Goal: Complete application form: Complete application form

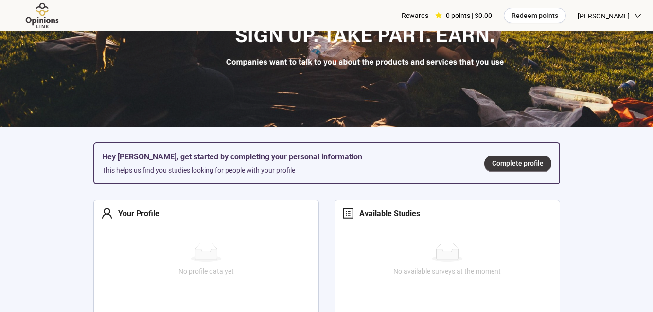
scroll to position [179, 0]
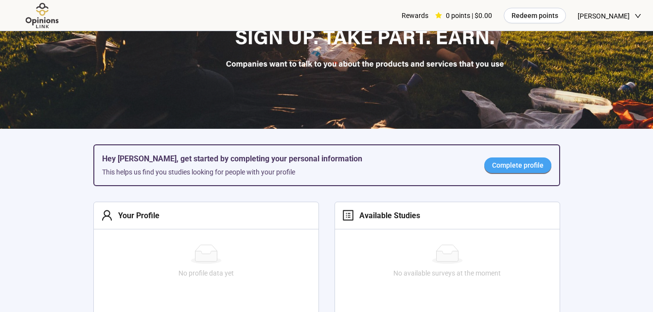
click at [529, 167] on span "Complete profile" at bounding box center [518, 165] width 52 height 11
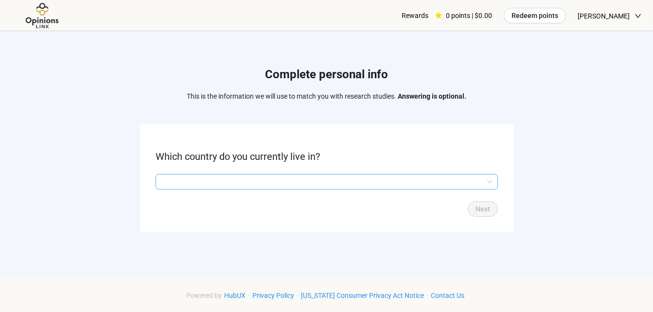
click at [390, 176] on input "search" at bounding box center [326, 182] width 331 height 15
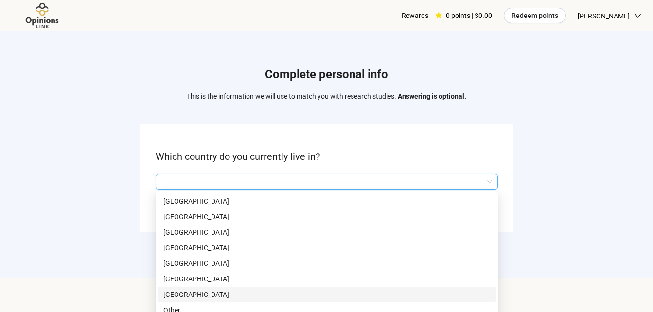
click at [376, 206] on p "[GEOGRAPHIC_DATA]" at bounding box center [326, 201] width 327 height 11
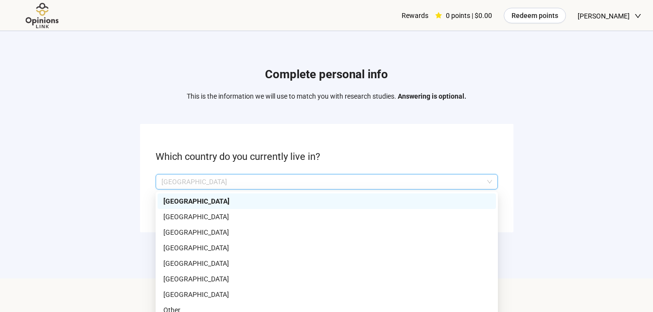
click at [364, 180] on p "[GEOGRAPHIC_DATA]" at bounding box center [322, 182] width 322 height 15
click at [182, 294] on p "[GEOGRAPHIC_DATA]" at bounding box center [326, 294] width 327 height 11
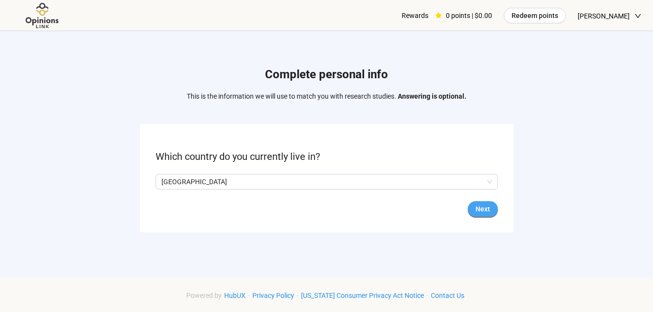
click at [486, 205] on span "Next" at bounding box center [483, 209] width 15 height 11
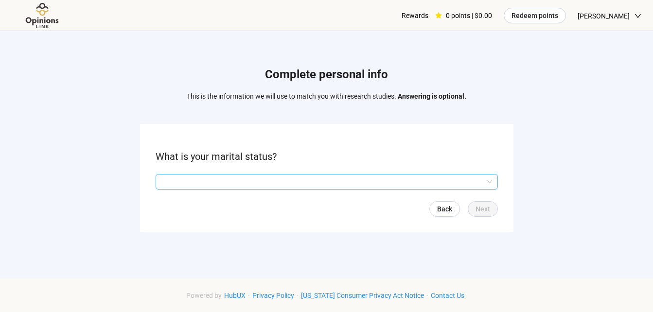
click at [438, 185] on input "search" at bounding box center [326, 182] width 331 height 15
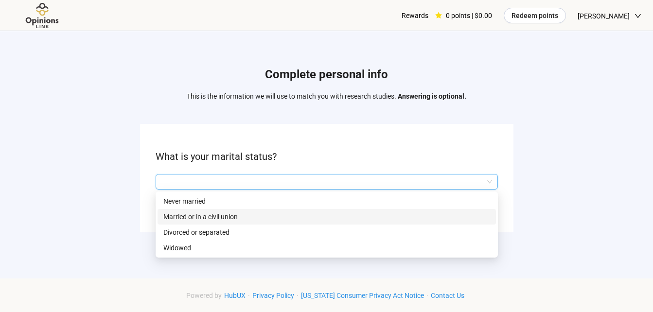
click at [398, 218] on p "Married or in a civil union" at bounding box center [326, 217] width 327 height 11
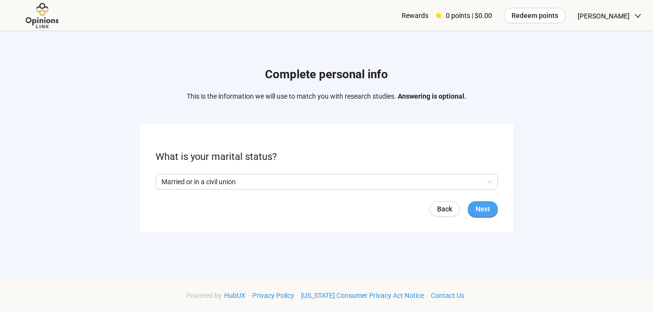
click at [488, 209] on span "Next" at bounding box center [483, 209] width 15 height 11
click at [411, 182] on input "search" at bounding box center [326, 182] width 331 height 15
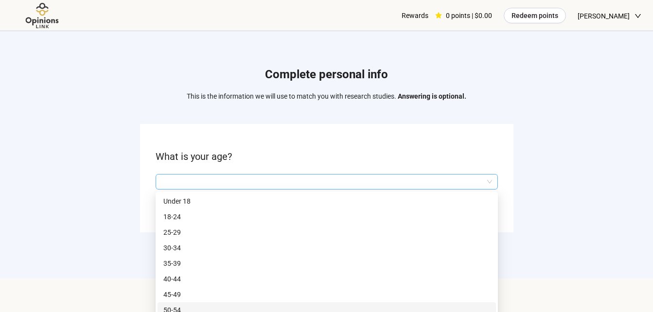
click at [497, 290] on div "Complete personal info This is the information we will use to match you with re…" at bounding box center [326, 145] width 653 height 290
click at [438, 181] on input "search" at bounding box center [326, 182] width 331 height 15
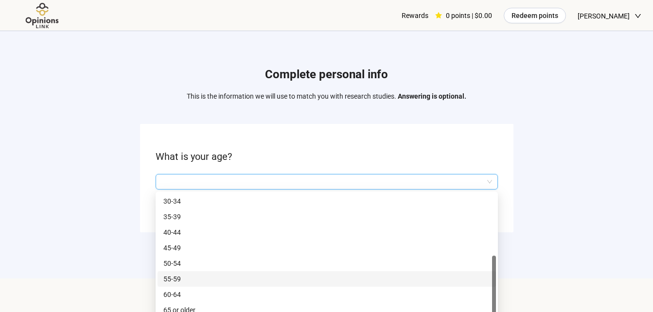
click at [190, 282] on p "55-59" at bounding box center [326, 279] width 327 height 11
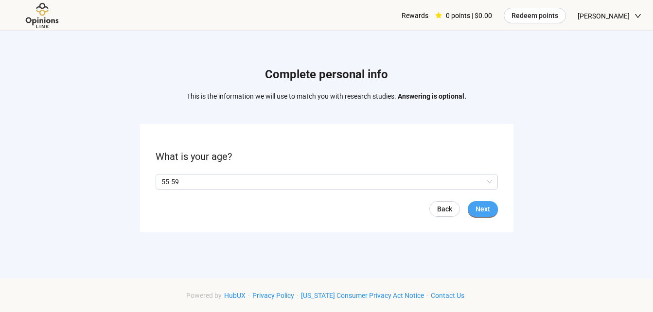
click at [483, 215] on button "Next" at bounding box center [483, 209] width 30 height 16
click at [481, 209] on span "Next" at bounding box center [483, 209] width 15 height 11
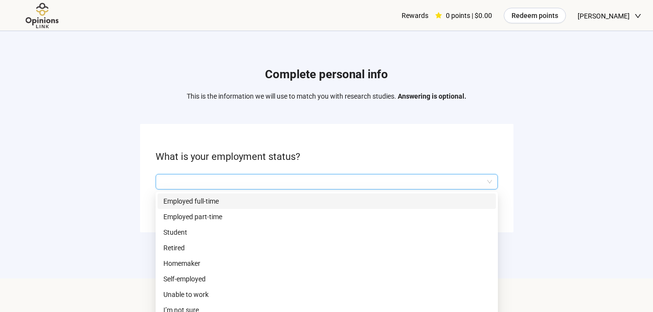
click at [421, 183] on input "search" at bounding box center [326, 182] width 331 height 15
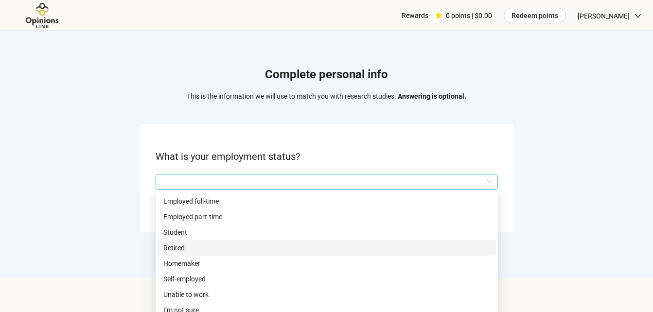
click at [343, 249] on p "Retired" at bounding box center [326, 248] width 327 height 11
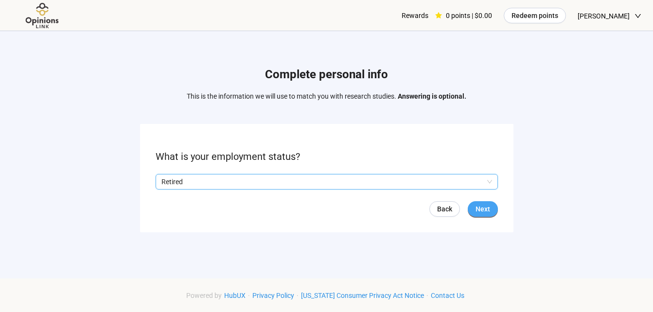
click at [480, 212] on span "Next" at bounding box center [483, 209] width 15 height 11
click at [391, 181] on input "search" at bounding box center [326, 182] width 331 height 15
click at [385, 181] on input "search" at bounding box center [326, 182] width 331 height 15
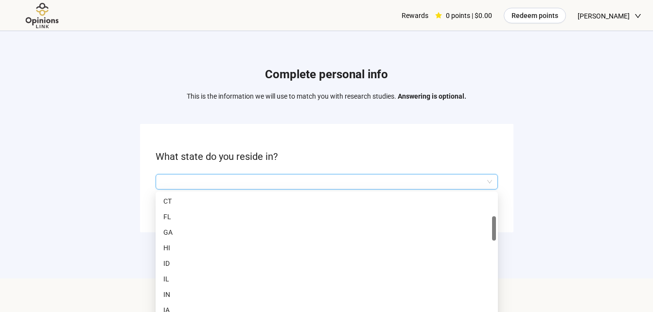
scroll to position [171, 0]
click at [351, 233] on p "IL" at bounding box center [326, 232] width 327 height 11
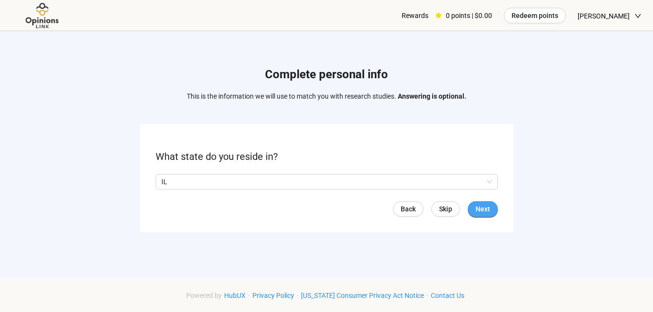
click at [482, 212] on span "Next" at bounding box center [483, 209] width 15 height 11
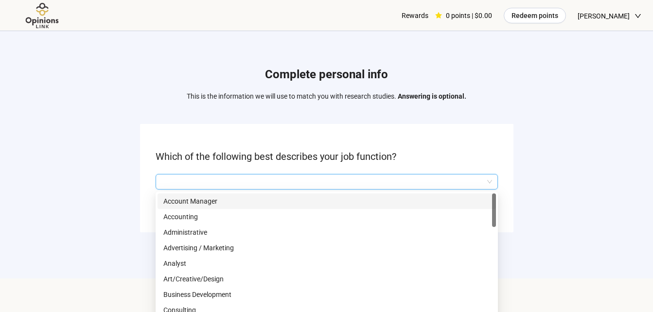
click at [405, 179] on input "search" at bounding box center [326, 182] width 331 height 15
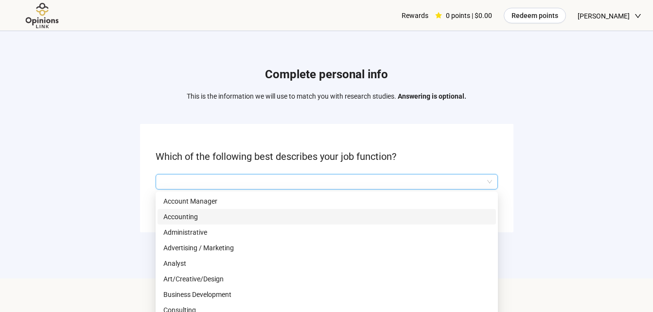
click at [186, 213] on p "Accounting" at bounding box center [326, 217] width 327 height 11
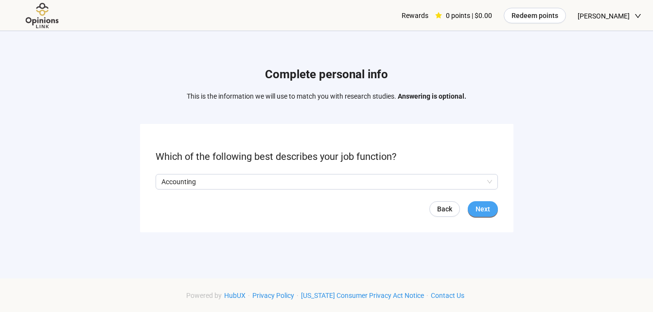
click at [486, 207] on span "Next" at bounding box center [483, 209] width 15 height 11
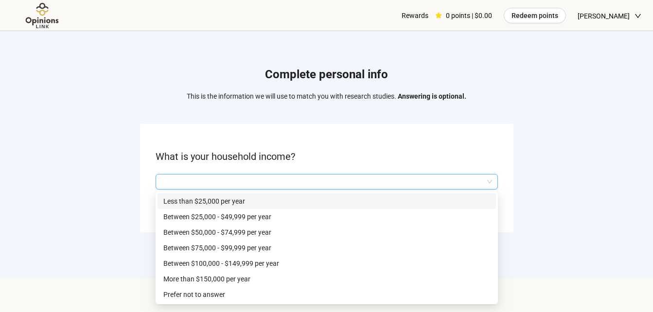
click at [413, 186] on input "search" at bounding box center [326, 182] width 331 height 15
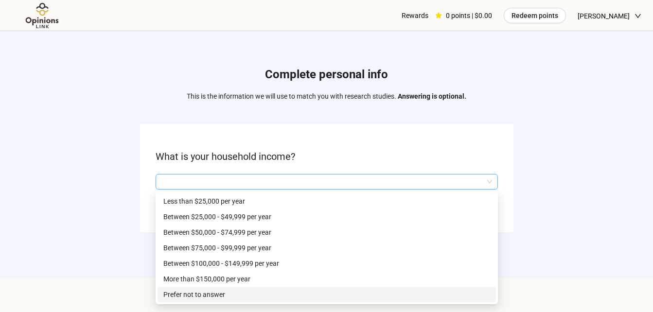
click at [276, 295] on p "Prefer not to answer" at bounding box center [326, 294] width 327 height 11
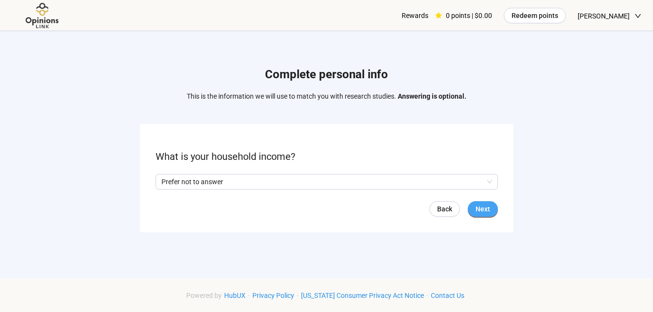
click at [487, 209] on span "Next" at bounding box center [483, 209] width 15 height 11
click at [476, 209] on span "Next" at bounding box center [483, 209] width 15 height 11
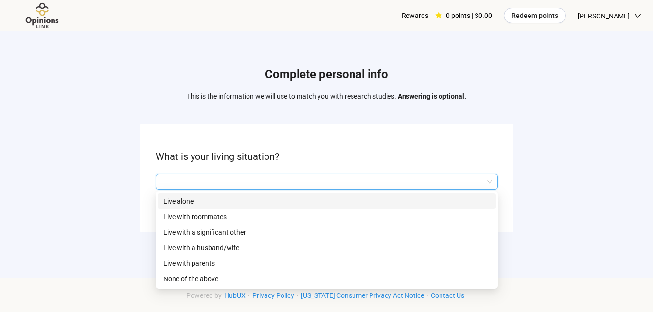
click at [467, 185] on input "search" at bounding box center [326, 182] width 331 height 15
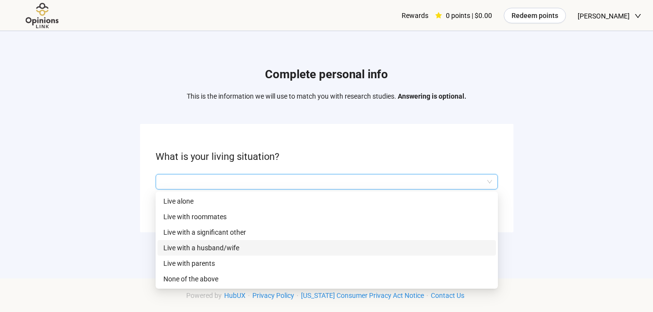
click at [240, 249] on p "Live with a husband/wife" at bounding box center [326, 248] width 327 height 11
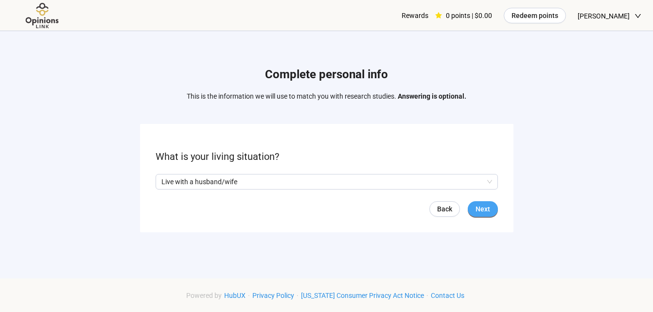
click at [480, 207] on span "Next" at bounding box center [483, 209] width 15 height 11
click at [462, 186] on input "search" at bounding box center [326, 182] width 331 height 15
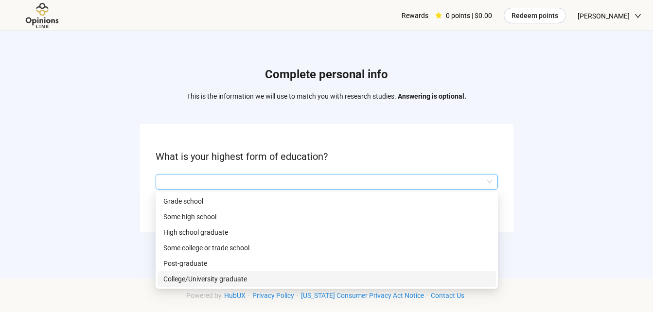
click at [225, 277] on p "College/University graduate" at bounding box center [326, 279] width 327 height 11
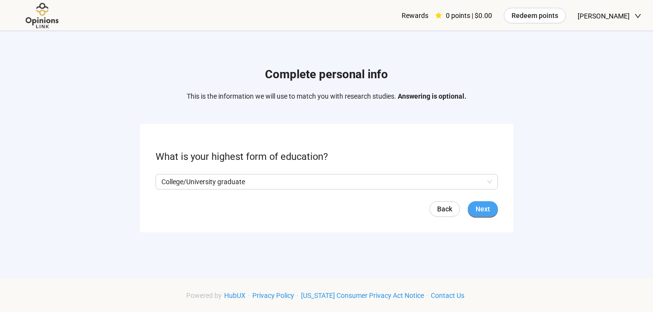
click at [483, 204] on span "Next" at bounding box center [483, 209] width 15 height 11
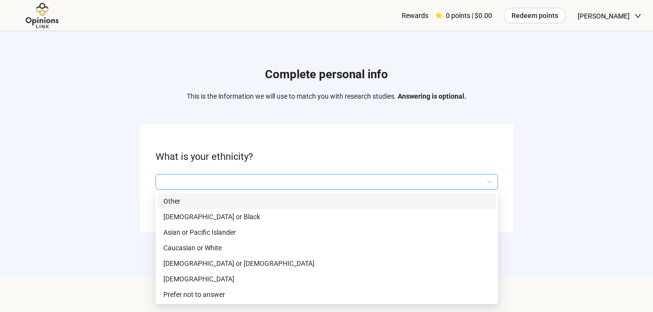
click at [454, 185] on input "search" at bounding box center [326, 182] width 331 height 15
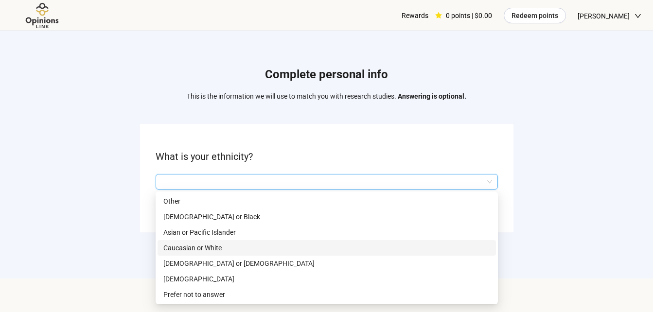
click at [263, 250] on p "Caucasian or White" at bounding box center [326, 248] width 327 height 11
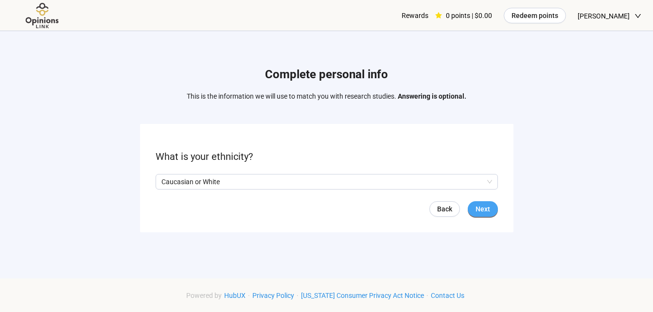
click at [481, 207] on span "Next" at bounding box center [483, 209] width 15 height 11
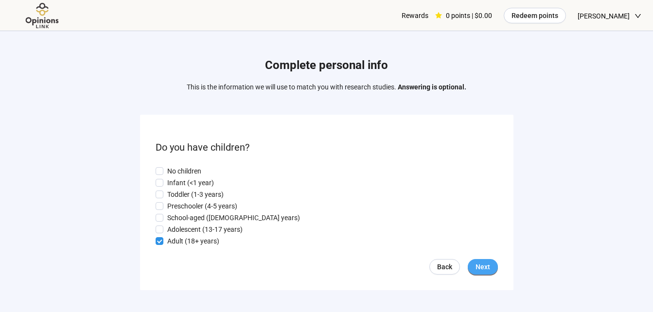
click at [487, 271] on span "Next" at bounding box center [483, 267] width 15 height 11
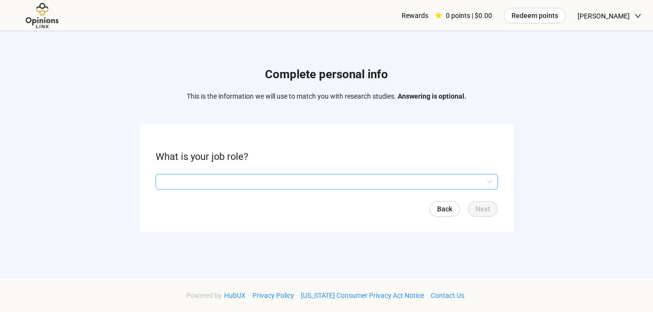
click at [466, 185] on input "search" at bounding box center [326, 182] width 331 height 15
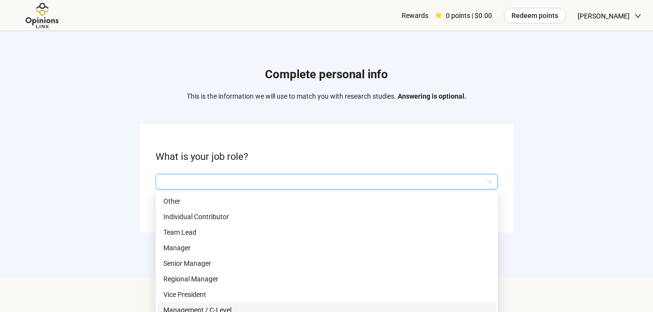
click at [495, 305] on div "Management / C-Level" at bounding box center [327, 311] width 339 height 16
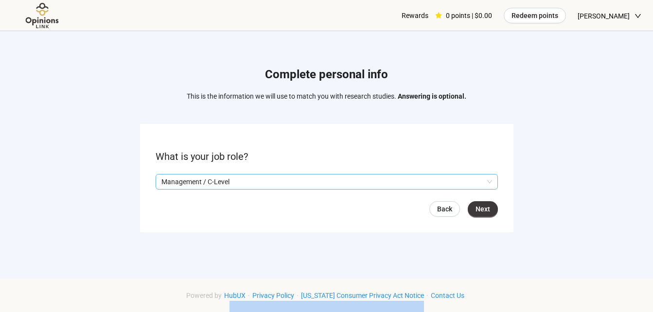
click at [487, 180] on span "Management / C-Level" at bounding box center [326, 182] width 331 height 15
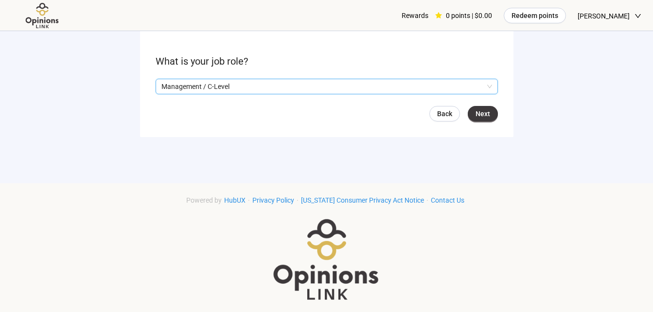
scroll to position [101, 0]
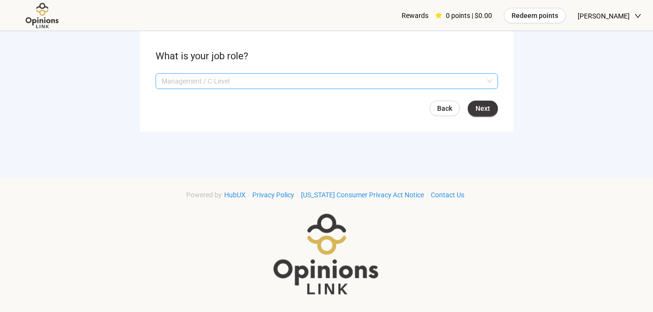
click at [487, 79] on span "Management / C-Level" at bounding box center [326, 81] width 331 height 15
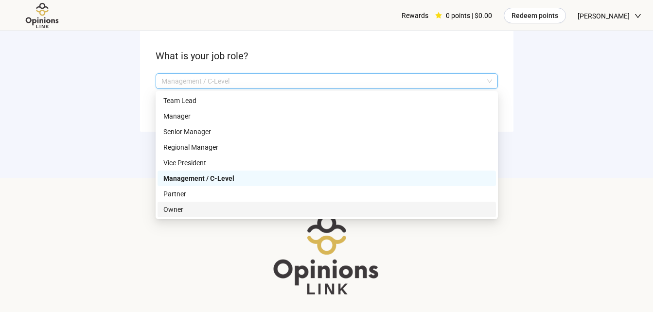
click at [232, 215] on p "Owner" at bounding box center [326, 209] width 327 height 11
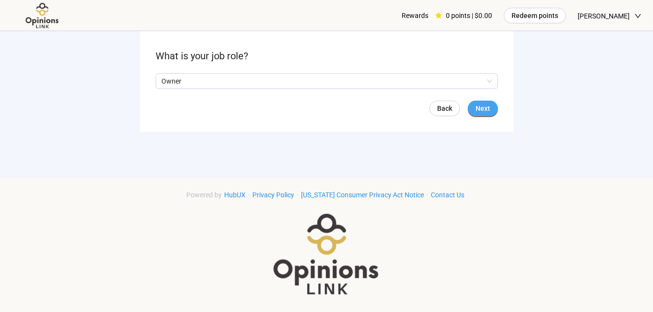
click at [484, 109] on span "Next" at bounding box center [483, 108] width 15 height 11
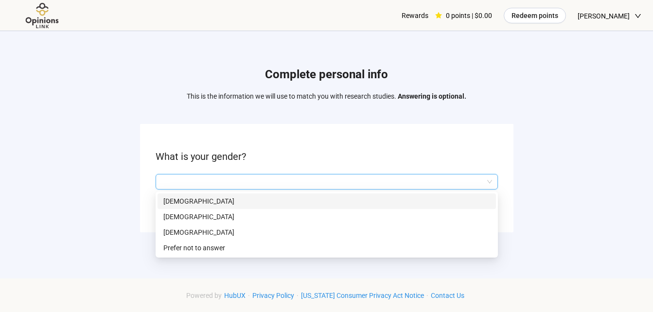
click at [463, 177] on input "search" at bounding box center [326, 182] width 331 height 15
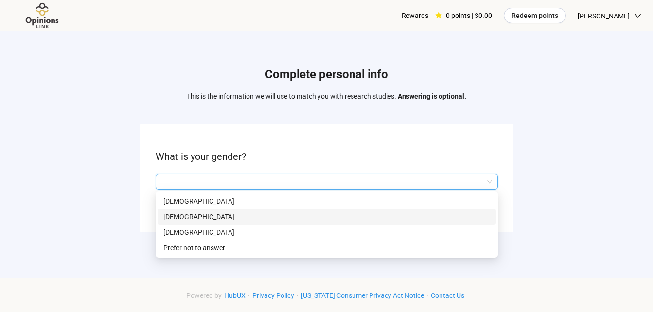
click at [380, 217] on p "[DEMOGRAPHIC_DATA]" at bounding box center [326, 217] width 327 height 11
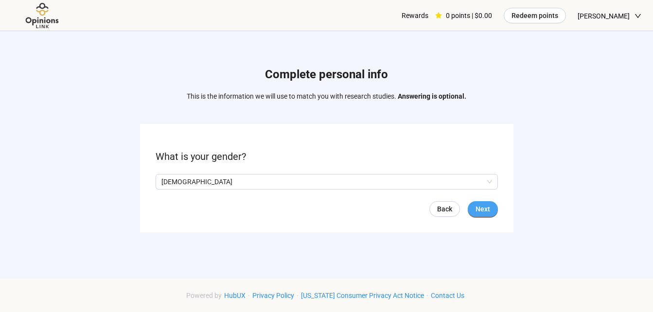
click at [485, 209] on span "Next" at bounding box center [483, 209] width 15 height 11
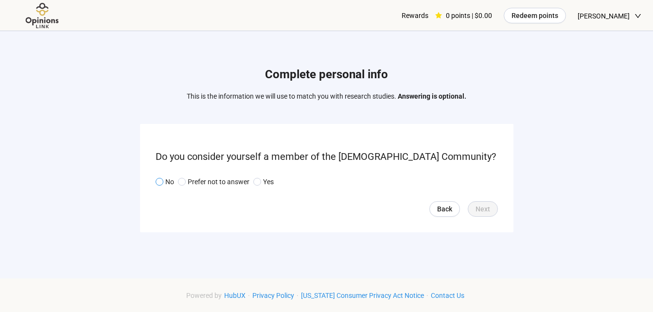
click at [157, 183] on span at bounding box center [160, 182] width 8 height 8
click at [482, 206] on span "Next" at bounding box center [483, 209] width 15 height 11
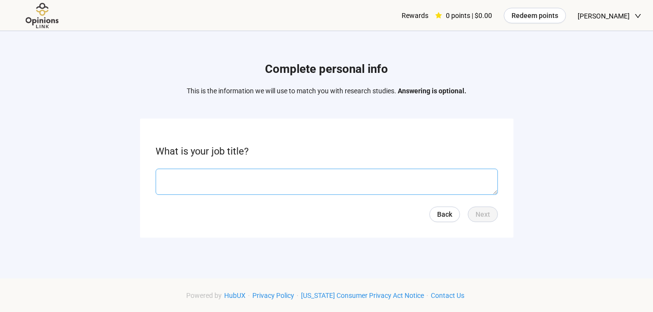
click at [431, 182] on textarea at bounding box center [327, 182] width 342 height 26
type textarea "**********"
click at [483, 215] on span "Next" at bounding box center [483, 214] width 15 height 11
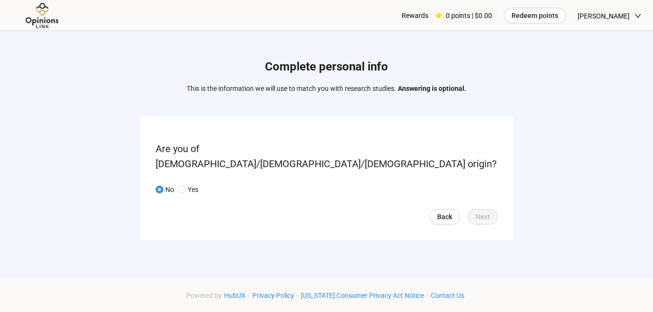
click at [444, 171] on form "Are you of [DEMOGRAPHIC_DATA]/[DEMOGRAPHIC_DATA]/[DEMOGRAPHIC_DATA] origin? No …" at bounding box center [327, 178] width 374 height 124
click at [157, 186] on span at bounding box center [160, 190] width 8 height 8
click at [451, 212] on span "Back" at bounding box center [444, 217] width 15 height 11
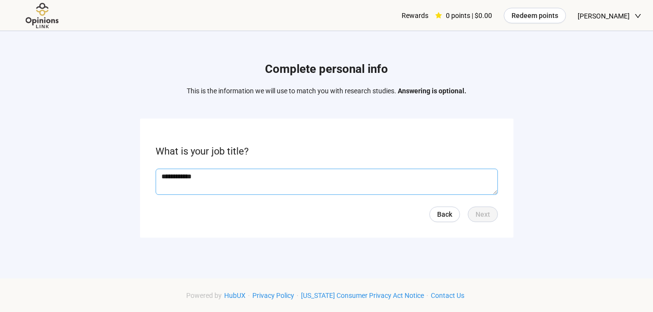
click at [436, 186] on textarea "**********" at bounding box center [327, 182] width 342 height 26
